Goal: Information Seeking & Learning: Learn about a topic

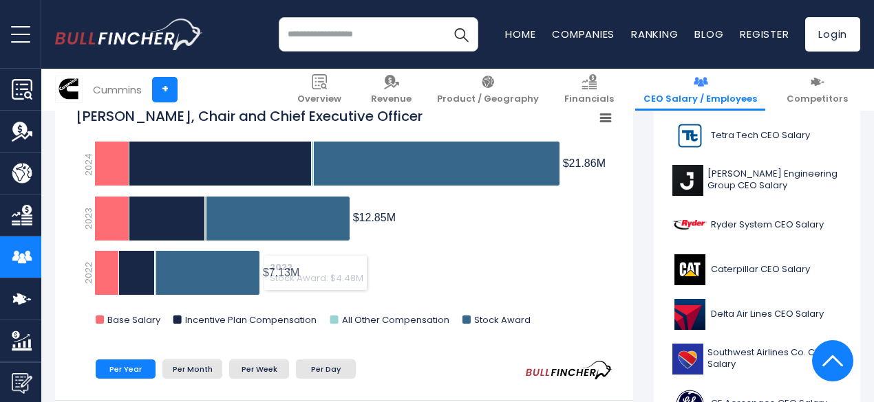
scroll to position [396, 0]
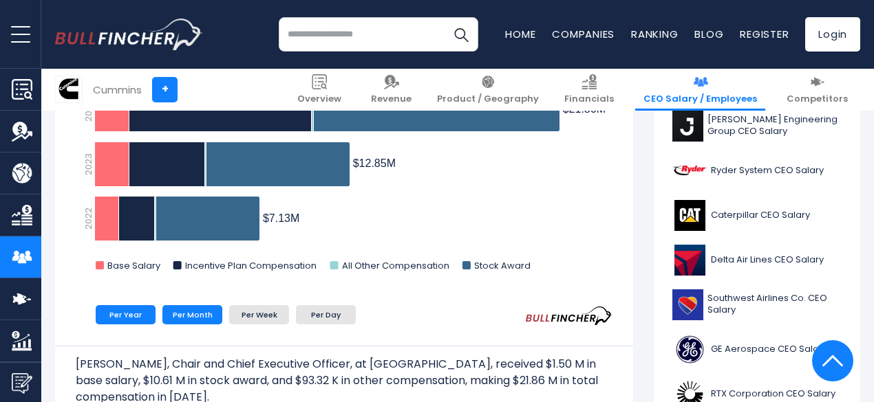
click at [180, 319] on li "Per Month" at bounding box center [192, 314] width 60 height 19
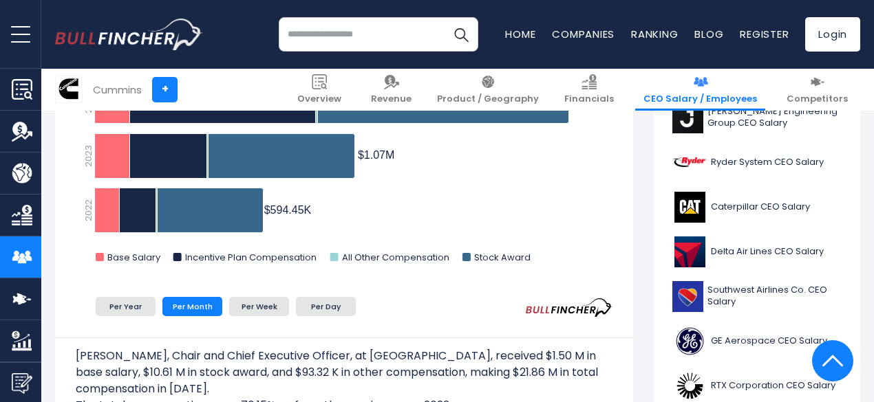
scroll to position [462, 0]
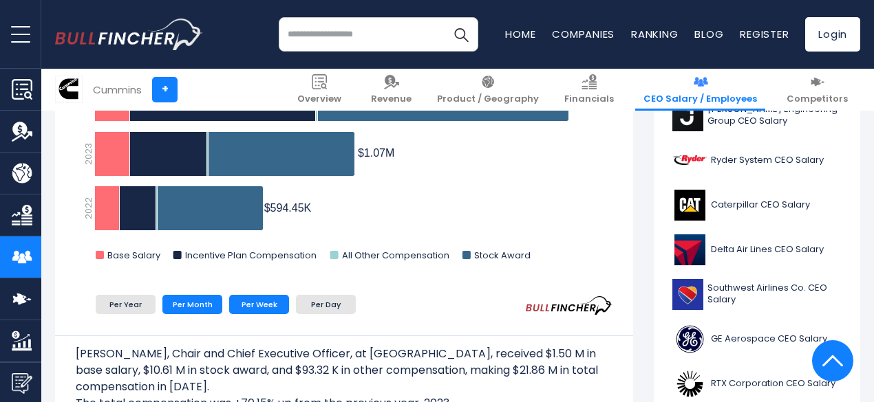
click at [237, 306] on li "Per Week" at bounding box center [259, 304] width 60 height 19
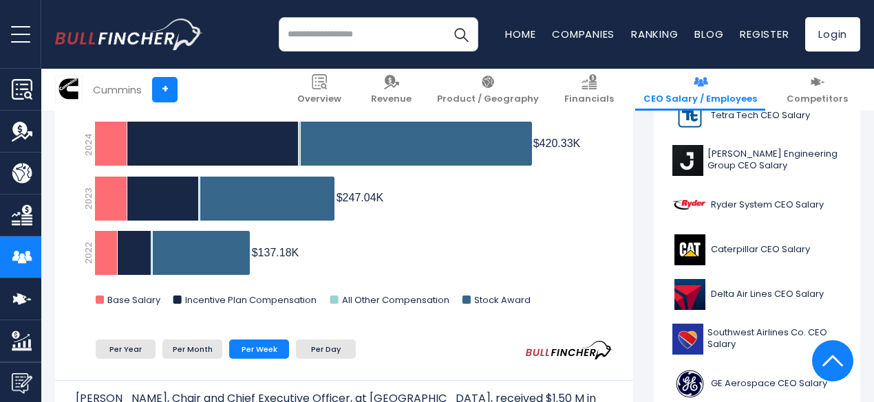
scroll to position [431, 0]
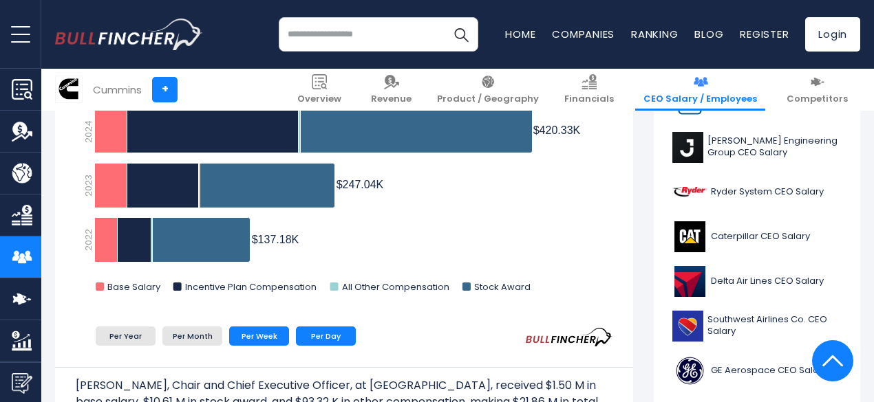
click at [332, 343] on li "Per Day" at bounding box center [326, 336] width 60 height 19
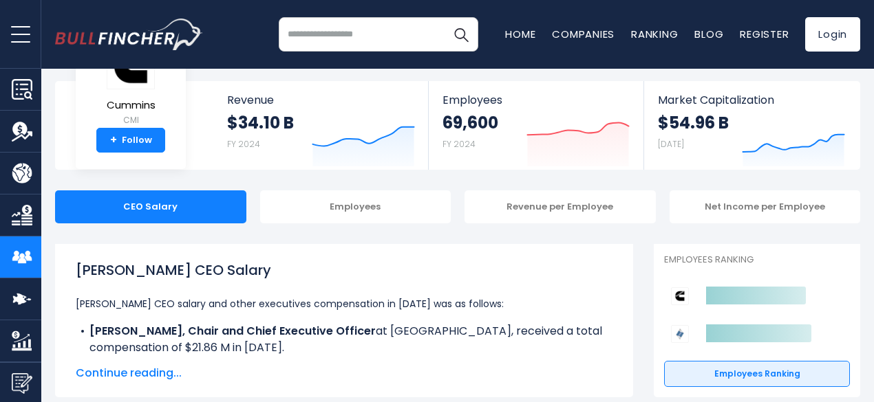
scroll to position [51, 0]
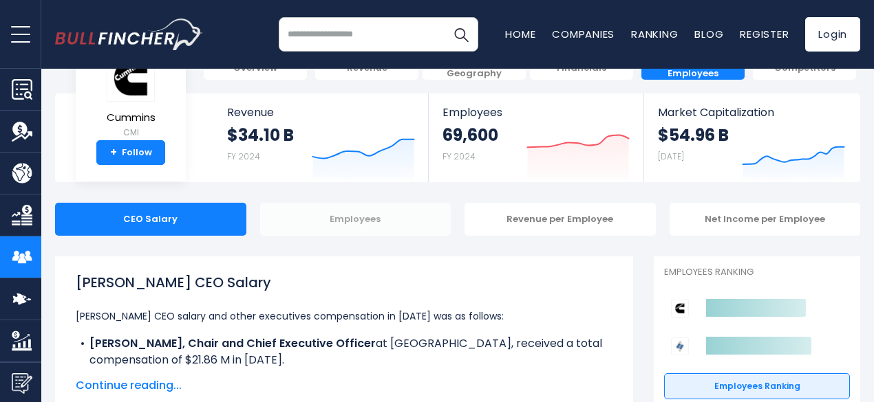
click at [414, 227] on div "Employees" at bounding box center [355, 219] width 191 height 33
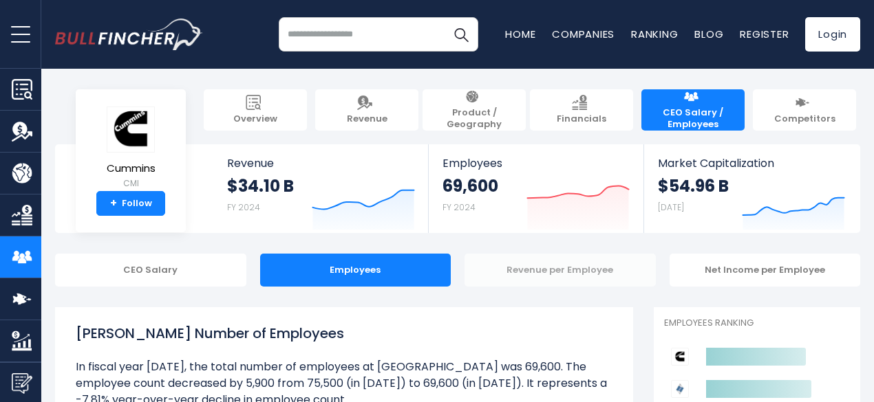
click at [548, 275] on div "Revenue per Employee" at bounding box center [559, 270] width 191 height 33
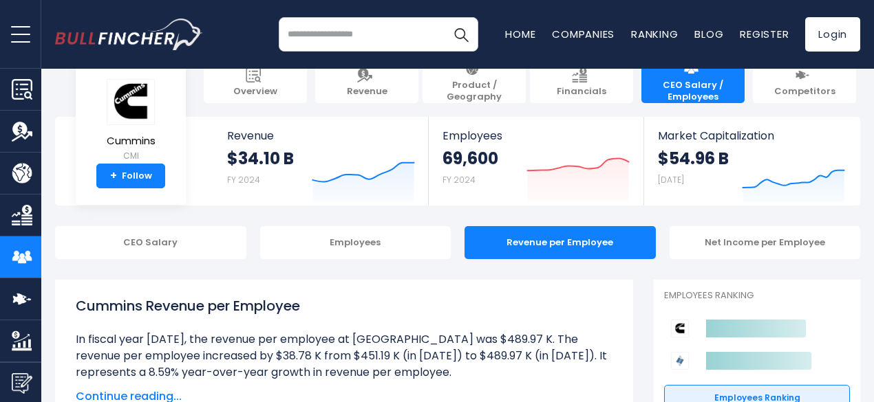
scroll to position [21, 0]
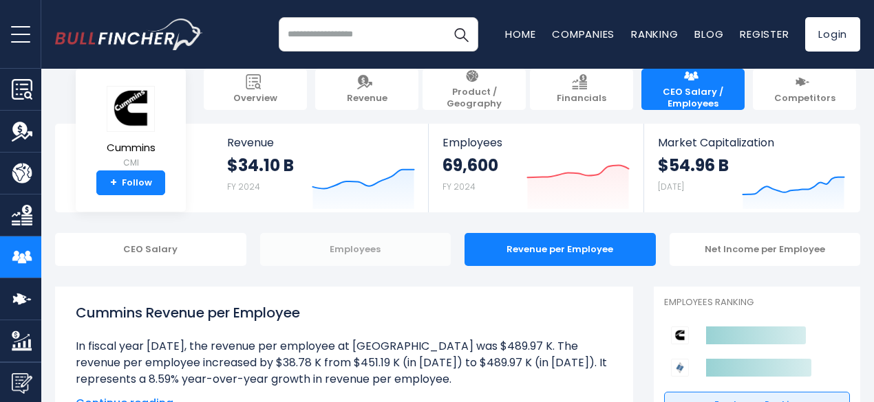
click at [384, 253] on div "Employees" at bounding box center [355, 249] width 191 height 33
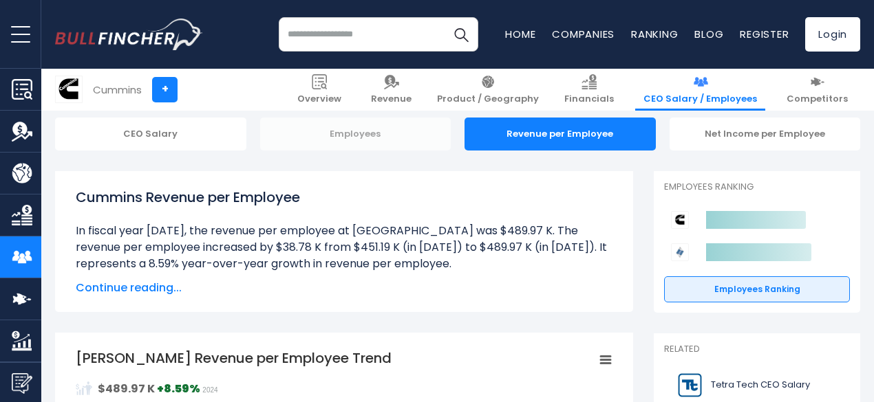
scroll to position [146, 0]
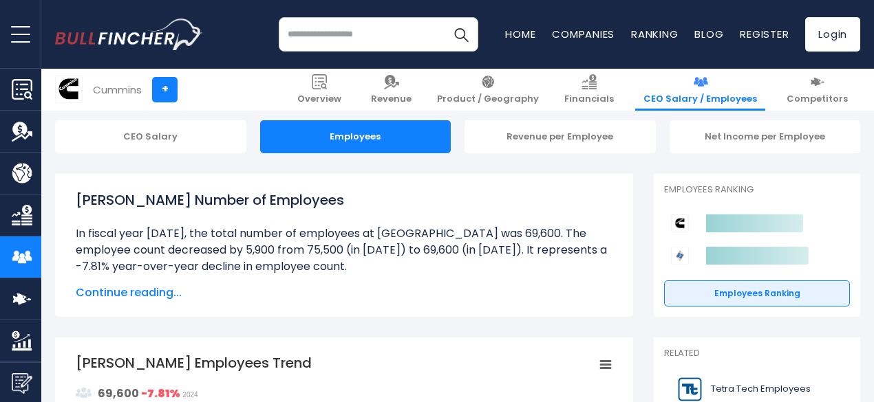
scroll to position [133, 0]
click at [805, 144] on div "Net Income per Employee" at bounding box center [764, 137] width 191 height 33
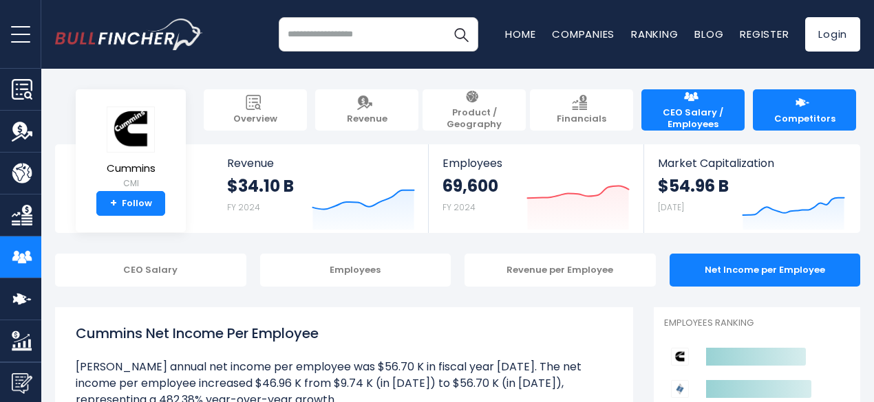
click at [790, 114] on span "Competitors" at bounding box center [804, 120] width 61 height 12
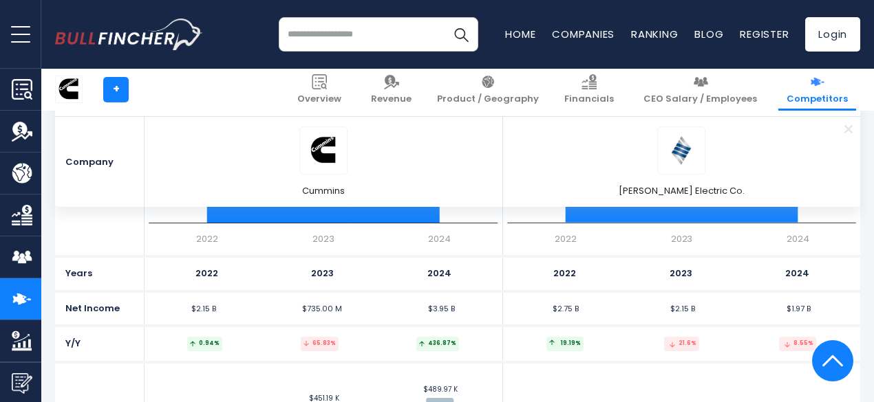
scroll to position [3082, 0]
